Goal: Find specific page/section: Find specific page/section

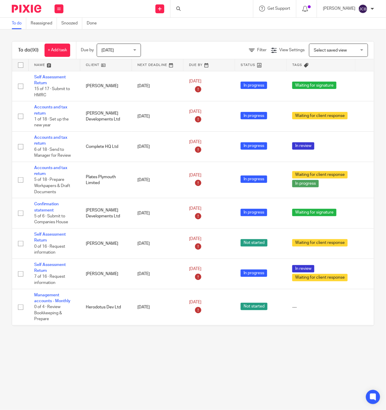
click at [194, 6] on div at bounding box center [211, 8] width 83 height 17
click at [183, 9] on input "Search" at bounding box center [208, 9] width 53 height 5
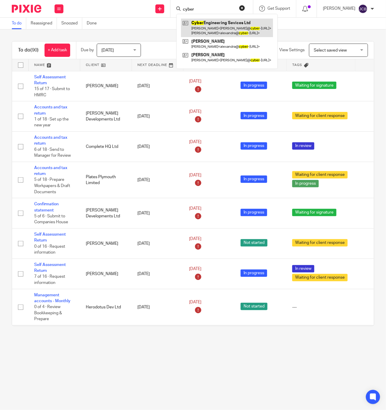
type input "cyber"
click at [219, 24] on link at bounding box center [227, 28] width 92 height 18
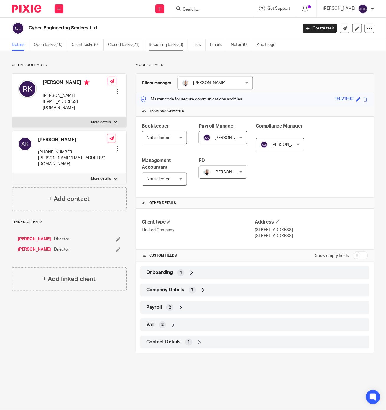
click at [176, 46] on link "Recurring tasks (3)" at bounding box center [168, 45] width 39 height 12
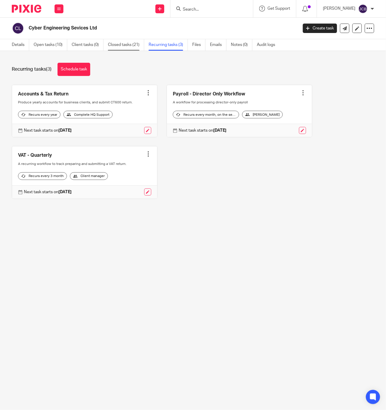
click at [122, 45] on link "Closed tasks (21)" at bounding box center [126, 45] width 36 height 12
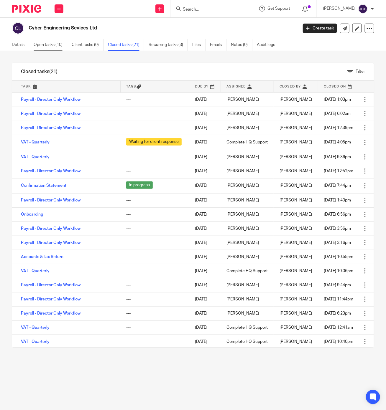
click at [50, 45] on link "Open tasks (10)" at bounding box center [51, 45] width 34 height 12
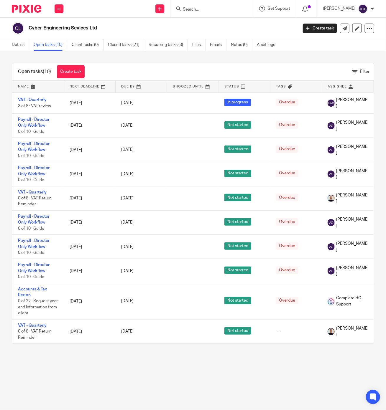
click at [193, 8] on input "Search" at bounding box center [208, 9] width 53 height 5
